Goal: Task Accomplishment & Management: Manage account settings

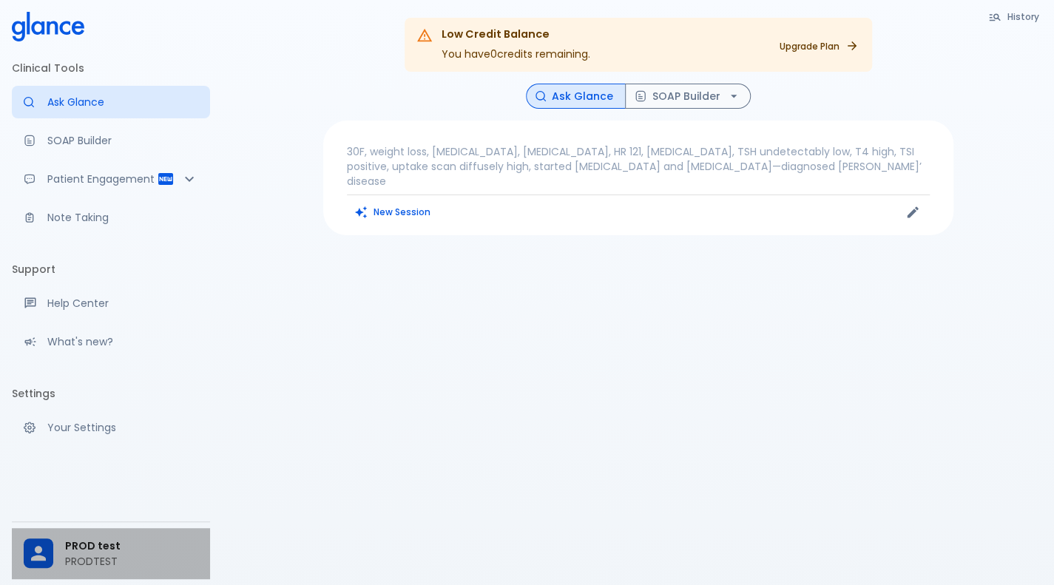
click at [65, 543] on span "PROD test" at bounding box center [131, 546] width 133 height 16
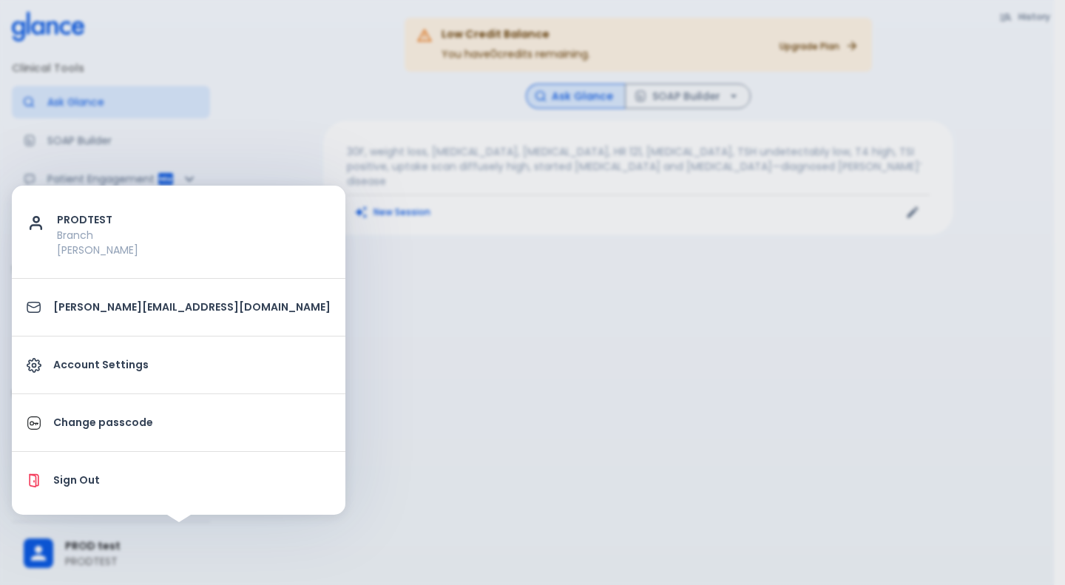
click at [99, 485] on p "Sign Out" at bounding box center [191, 480] width 277 height 16
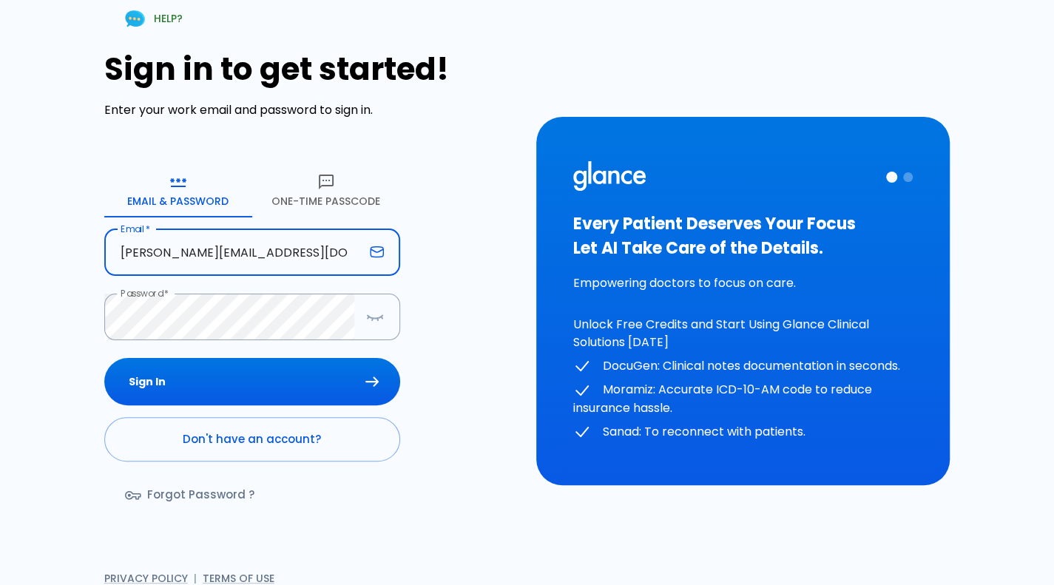
click at [282, 261] on input "[PERSON_NAME][EMAIL_ADDRESS][DOMAIN_NAME]" at bounding box center [234, 252] width 260 height 47
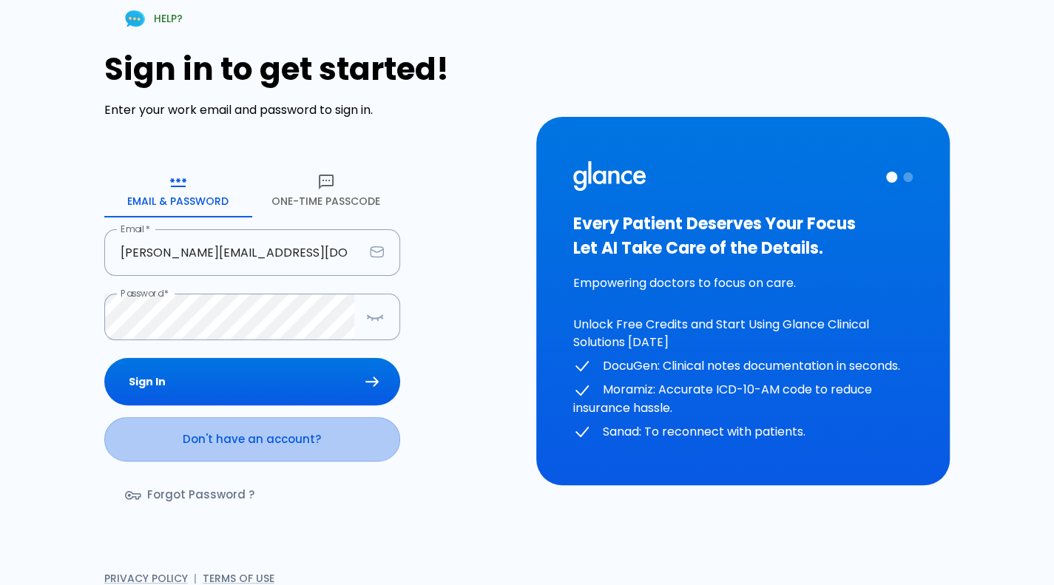
click at [239, 458] on link "Don't have an account?" at bounding box center [252, 439] width 296 height 44
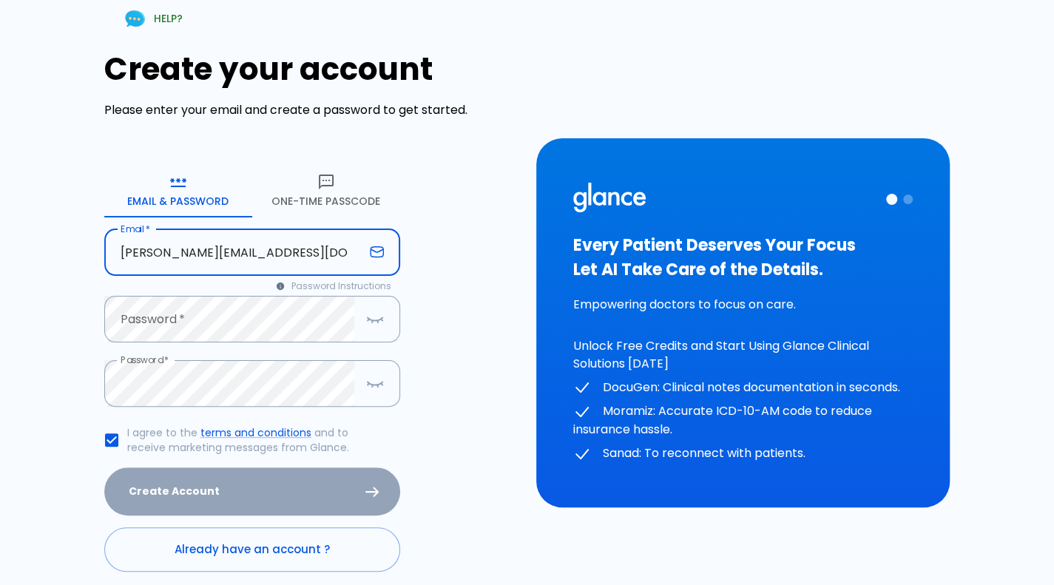
click at [224, 251] on input "[PERSON_NAME][EMAIL_ADDRESS][DOMAIN_NAME]" at bounding box center [234, 252] width 260 height 47
type input "[PERSON_NAME][EMAIL_ADDRESS][DOMAIN_NAME]"
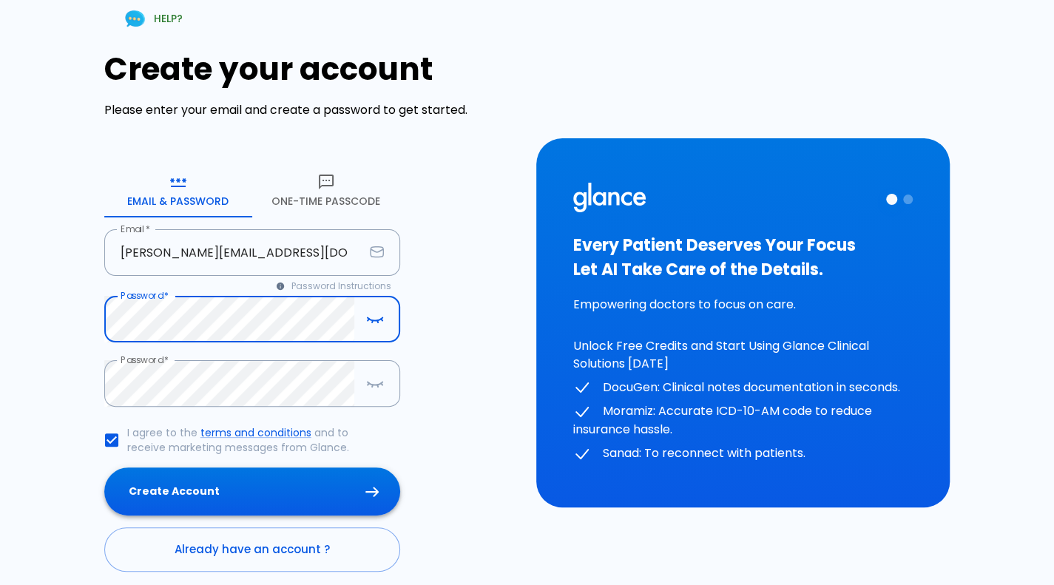
click at [191, 495] on button "Create Account" at bounding box center [252, 491] width 296 height 48
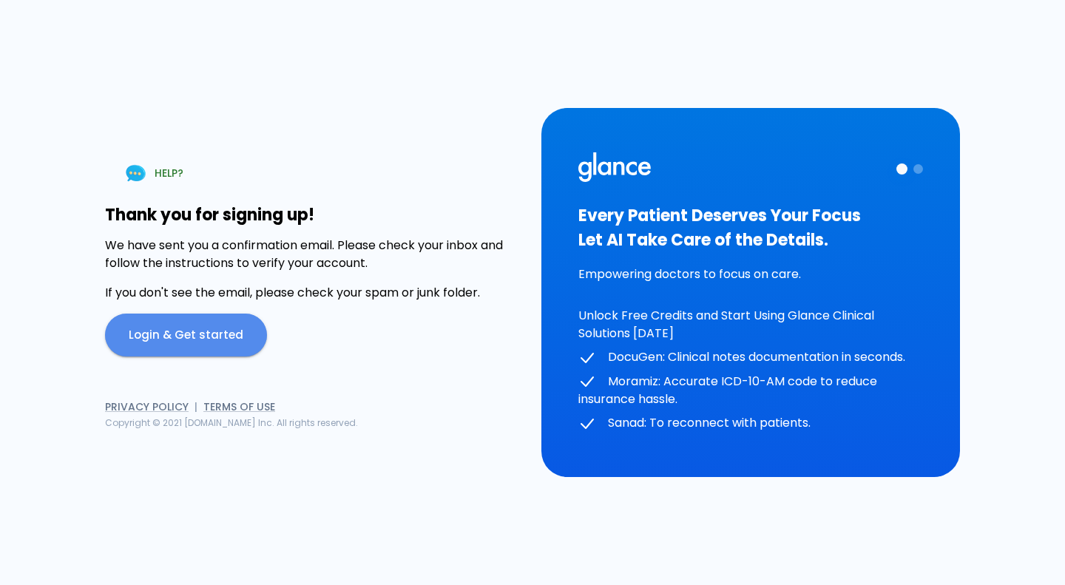
click at [223, 329] on link "Login & Get started" at bounding box center [186, 334] width 162 height 43
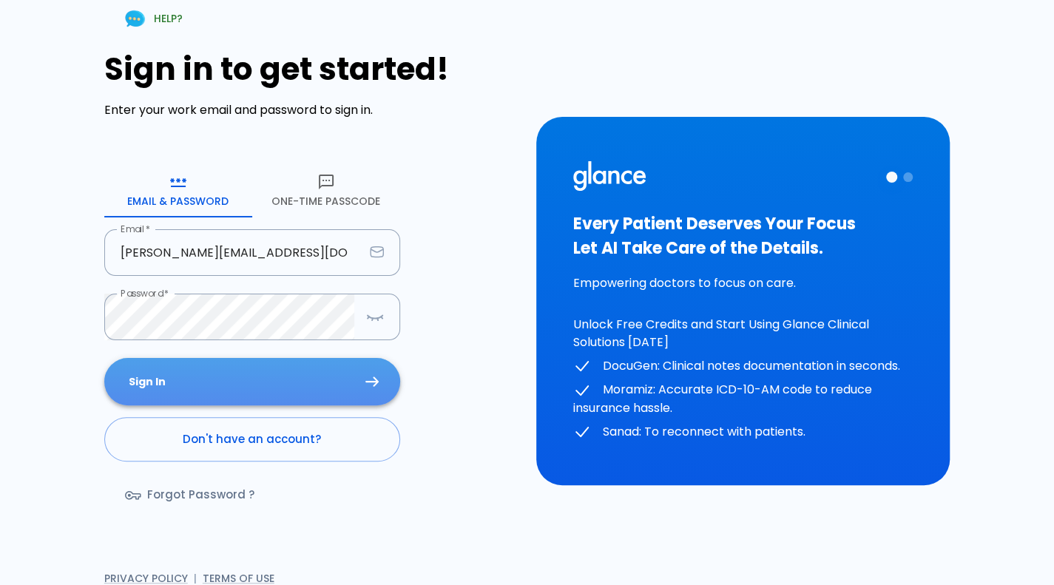
click at [247, 381] on button "Sign In" at bounding box center [252, 382] width 296 height 48
